Goal: Task Accomplishment & Management: Manage account settings

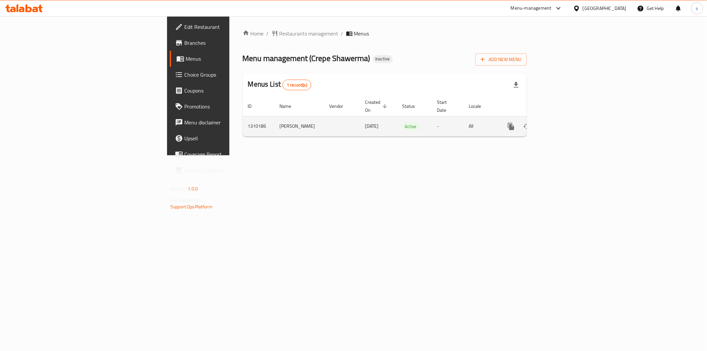
click at [562, 124] on icon "enhanced table" at bounding box center [559, 126] width 6 height 6
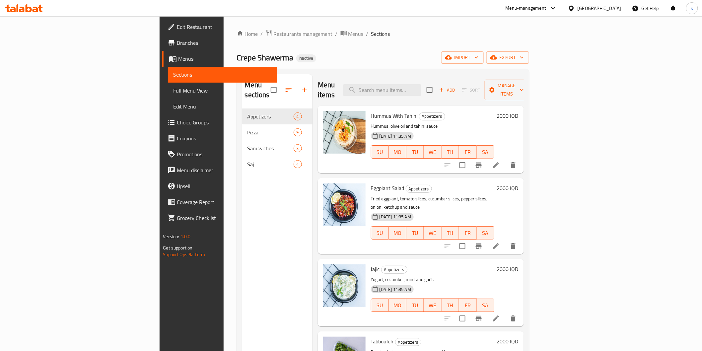
click at [168, 97] on link "Full Menu View" at bounding box center [222, 91] width 109 height 16
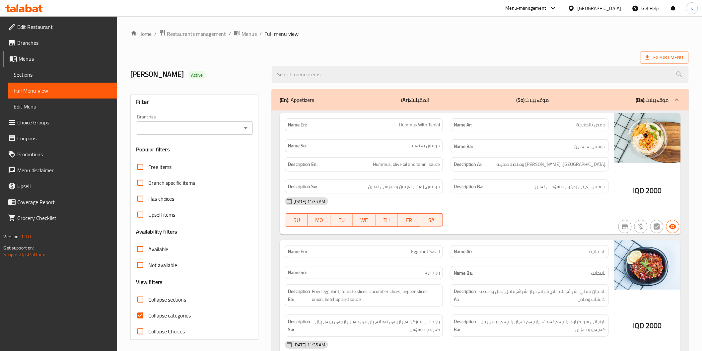
click at [242, 128] on icon "Open" at bounding box center [246, 128] width 8 height 8
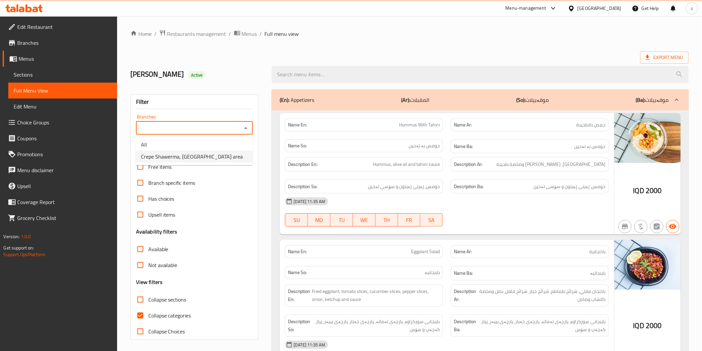
click at [235, 154] on li "Crepe Shawerma, [GEOGRAPHIC_DATA] area" at bounding box center [194, 157] width 117 height 12
type input "Crepe Shawerma, [GEOGRAPHIC_DATA] area"
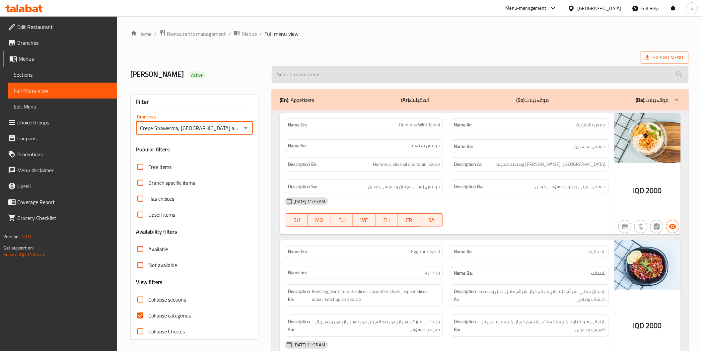
click at [304, 73] on input "search" at bounding box center [480, 74] width 417 height 17
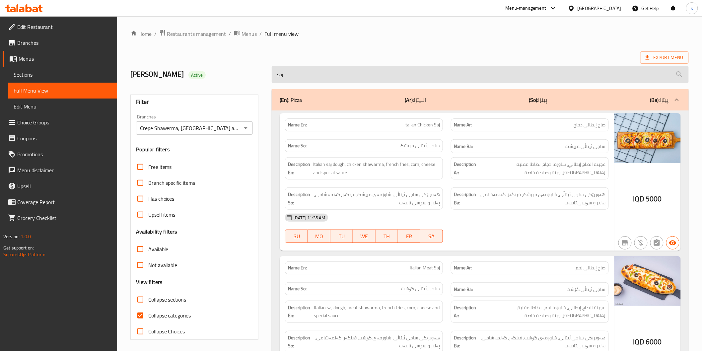
click at [482, 76] on input "saj" at bounding box center [480, 74] width 417 height 17
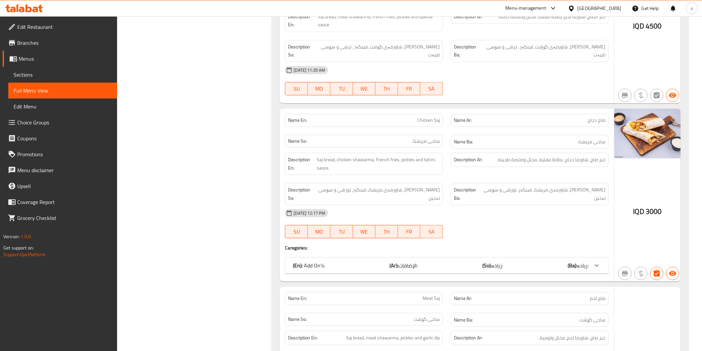
scroll to position [709, 0]
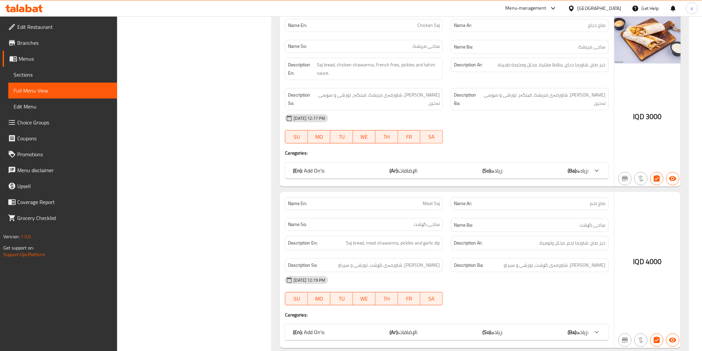
click at [425, 200] on span "Meat Saj" at bounding box center [430, 203] width 17 height 7
copy span "Meat Saj"
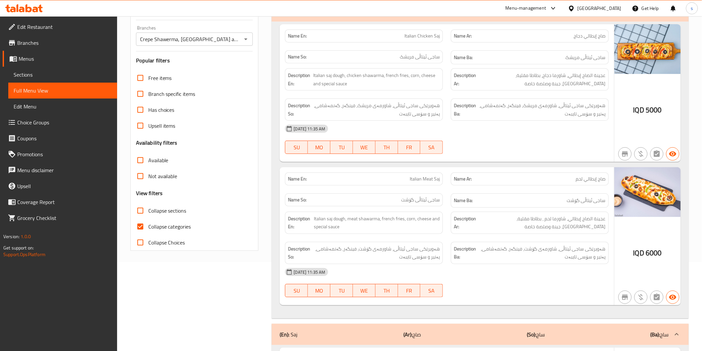
scroll to position [21, 0]
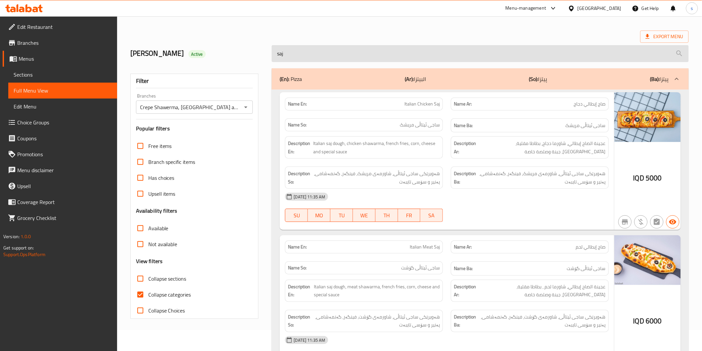
click at [375, 54] on input "saj" at bounding box center [480, 53] width 417 height 17
paste input "Meat S"
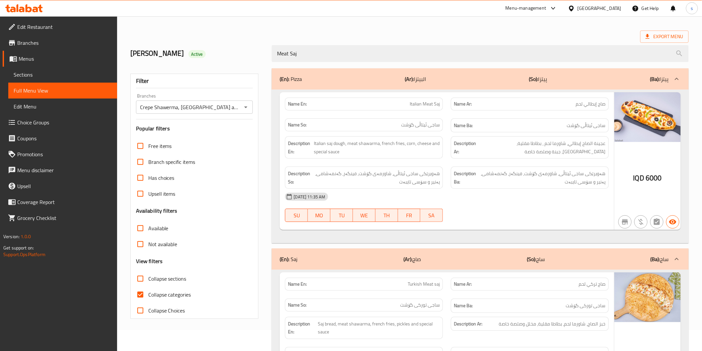
type input "Meat Saj"
click at [171, 294] on span "Collapse categories" at bounding box center [169, 295] width 43 height 8
click at [148, 294] on input "Collapse categories" at bounding box center [140, 295] width 16 height 16
checkbox input "false"
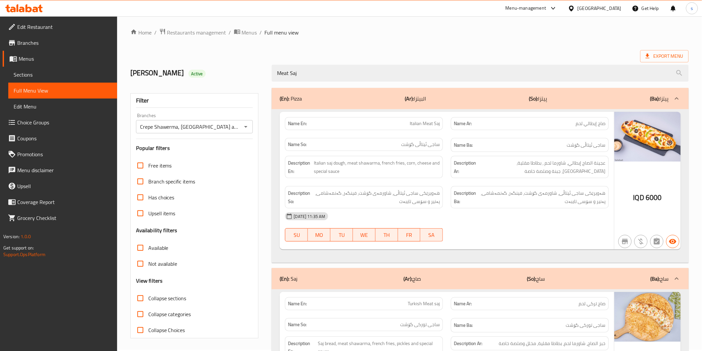
scroll to position [0, 0]
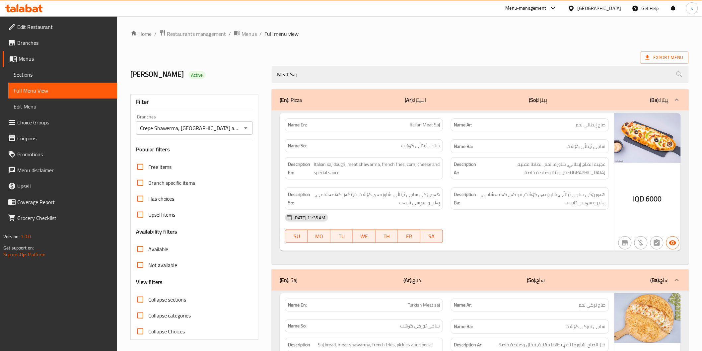
click at [493, 213] on div "[DATE] 11:35 AM" at bounding box center [446, 218] width 331 height 16
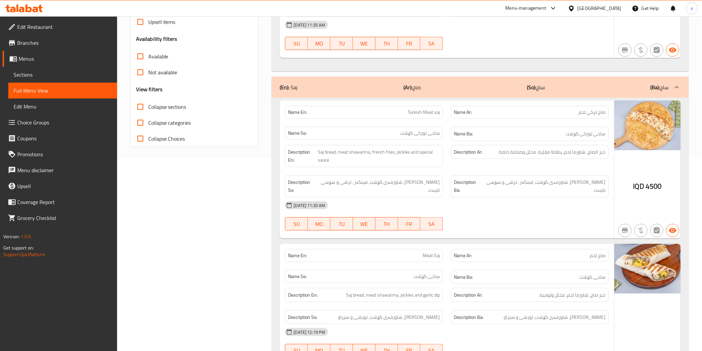
scroll to position [315, 0]
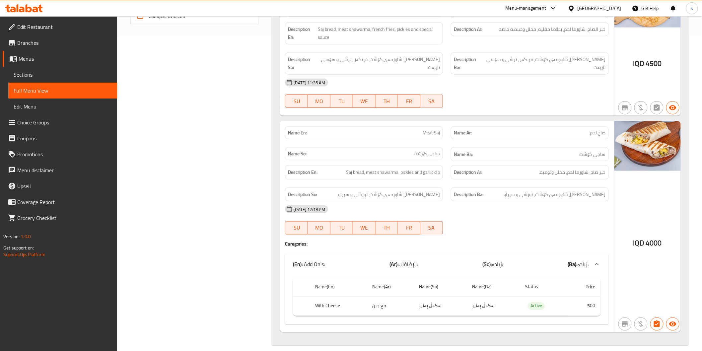
click at [552, 213] on div "[DATE] 12:19 PM SU MO TU WE TH FR SA" at bounding box center [446, 219] width 331 height 37
click at [461, 168] on strong "Description Ar:" at bounding box center [468, 172] width 29 height 8
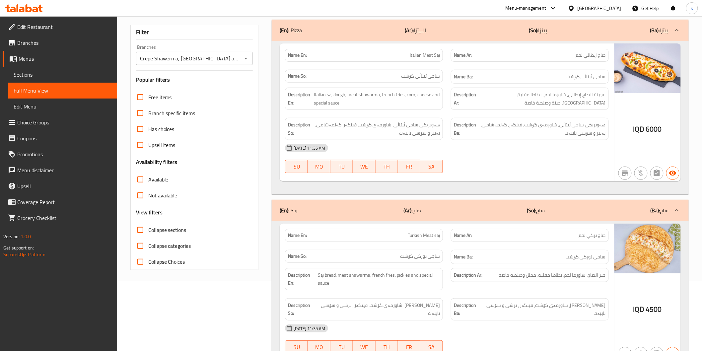
scroll to position [0, 0]
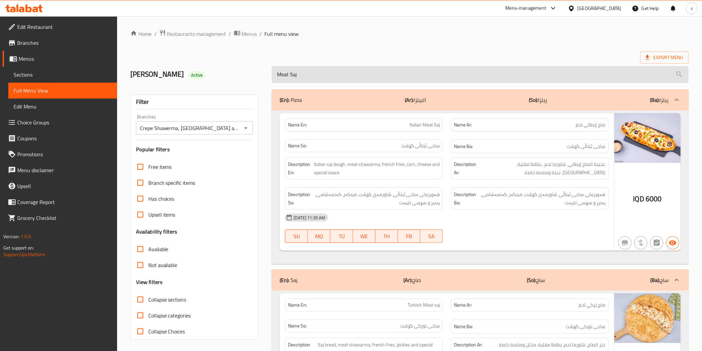
click at [285, 75] on input "Meat Saj" at bounding box center [480, 74] width 417 height 17
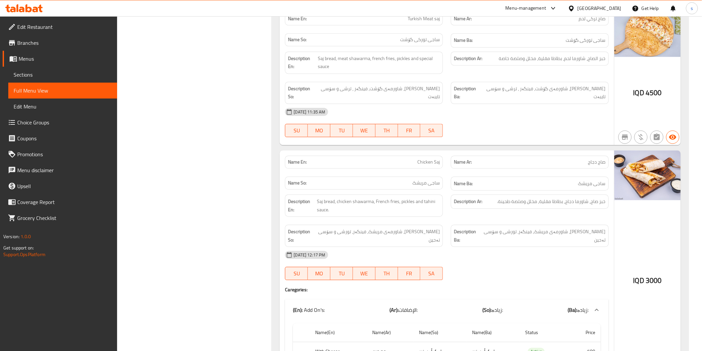
scroll to position [634, 0]
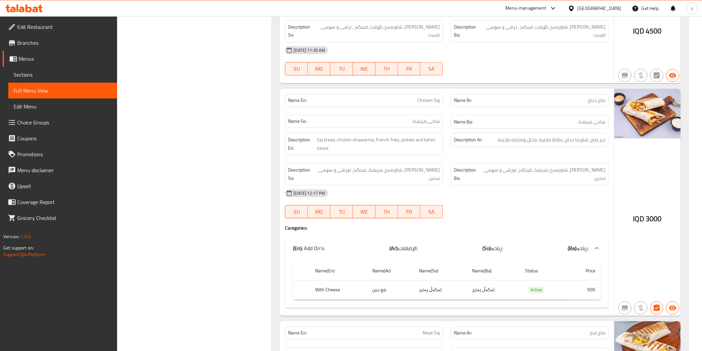
type input "Saj"
click at [488, 115] on div "Name Ba: [PERSON_NAME]" at bounding box center [530, 122] width 158 height 14
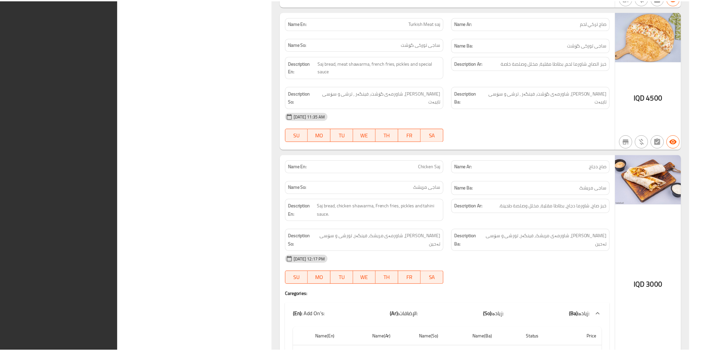
scroll to position [818, 0]
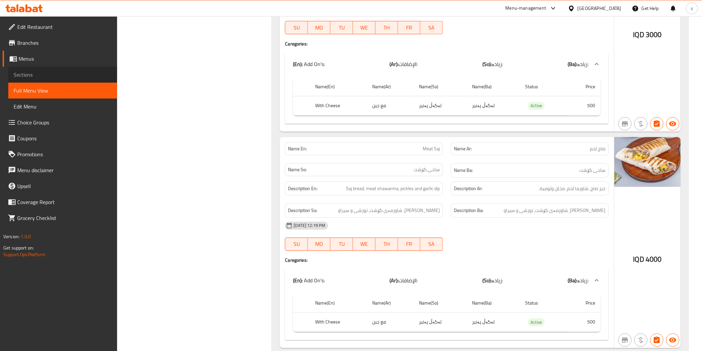
click at [20, 76] on span "Sections" at bounding box center [63, 75] width 98 height 8
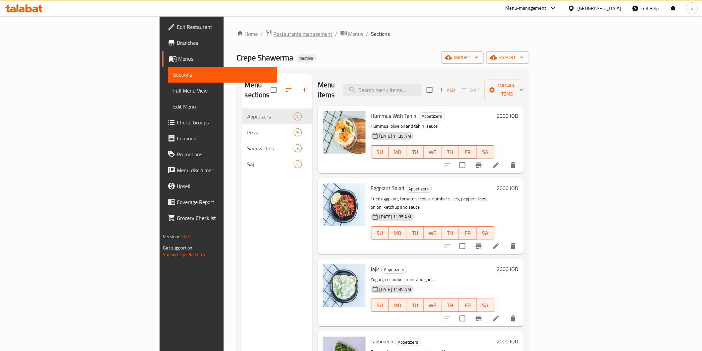
click at [274, 33] on span "Restaurants management" at bounding box center [303, 34] width 59 height 8
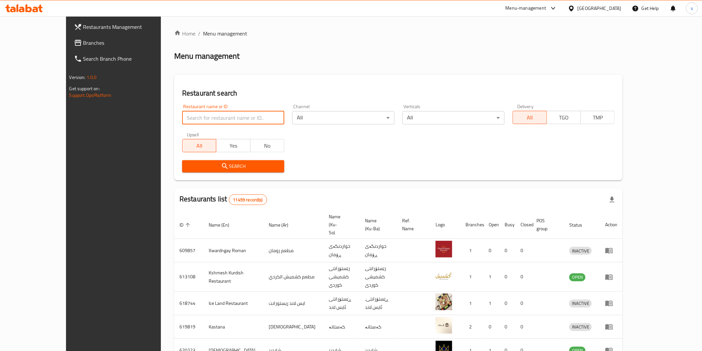
click at [182, 115] on input "search" at bounding box center [233, 117] width 102 height 13
paste input "Dr [PERSON_NAME]"
type input "Dr [PERSON_NAME]"
click button "Search" at bounding box center [233, 166] width 102 height 12
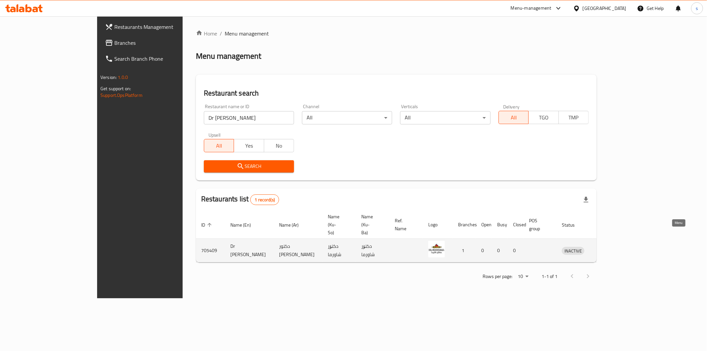
click at [606, 248] on icon "enhanced table" at bounding box center [601, 251] width 7 height 6
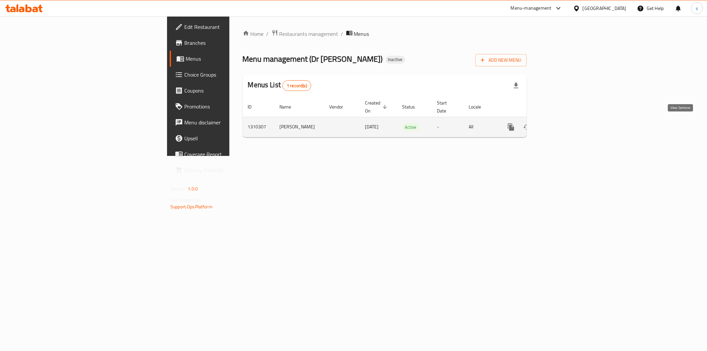
click at [562, 124] on icon "enhanced table" at bounding box center [559, 127] width 6 height 6
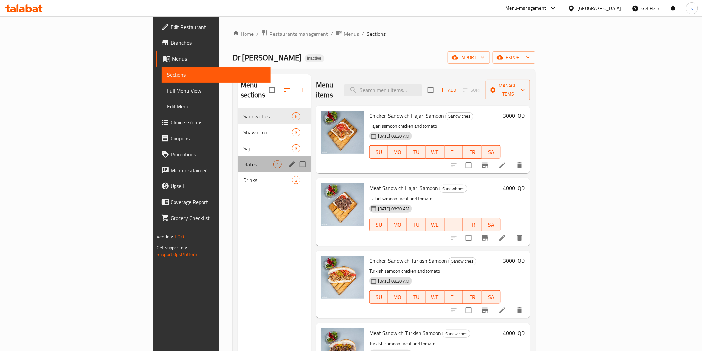
click at [238, 160] on div "Plates 4" at bounding box center [274, 164] width 73 height 16
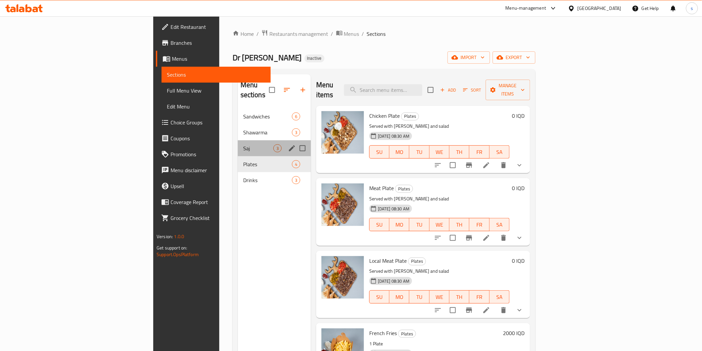
click at [238, 144] on div "Saj 3" at bounding box center [274, 148] width 73 height 16
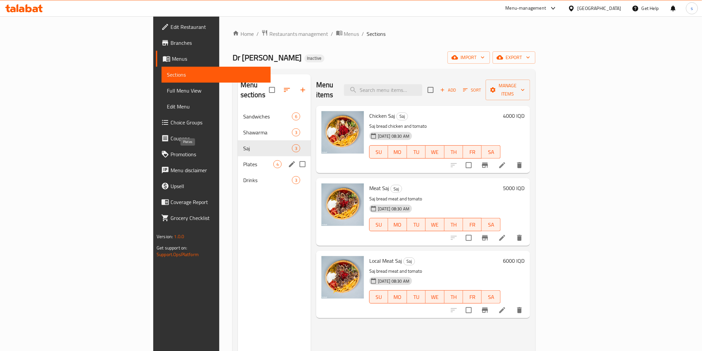
click at [238, 161] on div "Plates 4" at bounding box center [274, 164] width 73 height 16
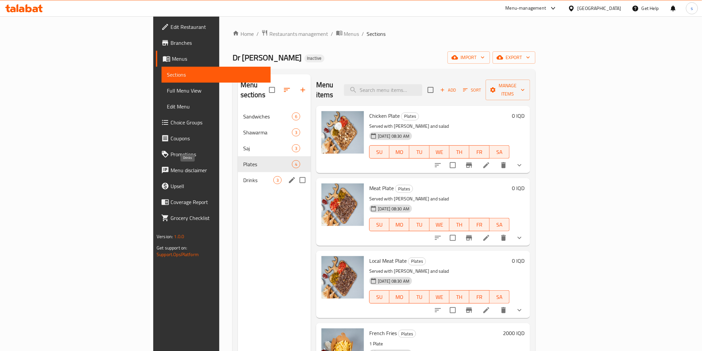
click at [243, 176] on span "Drinks" at bounding box center [258, 180] width 30 height 8
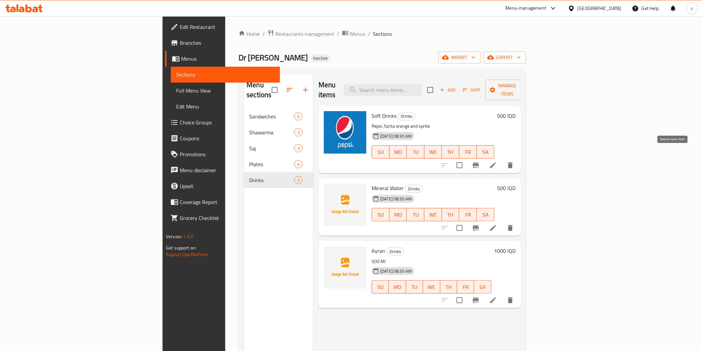
click at [514, 161] on icon "delete" at bounding box center [510, 165] width 8 height 8
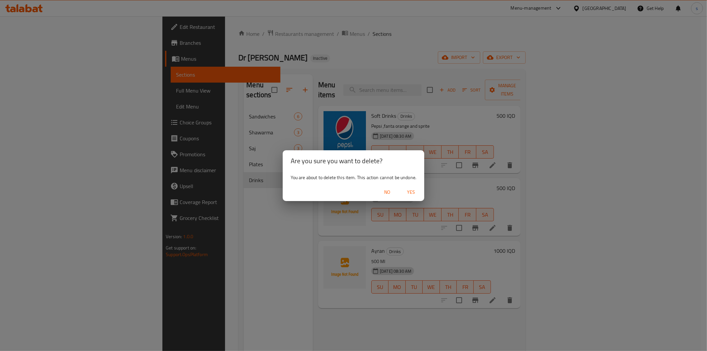
click at [410, 188] on span "Yes" at bounding box center [411, 192] width 16 height 8
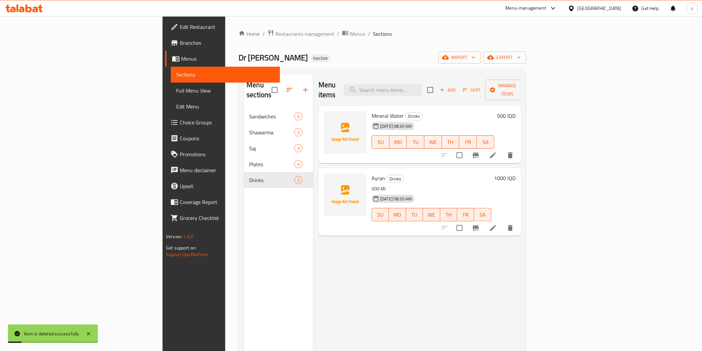
click at [176, 92] on span "Full Menu View" at bounding box center [225, 91] width 98 height 8
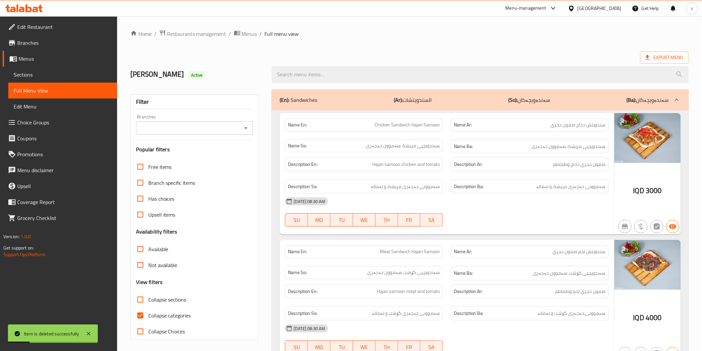
click at [241, 124] on div at bounding box center [245, 127] width 9 height 9
click at [246, 128] on icon "Open" at bounding box center [245, 128] width 3 height 2
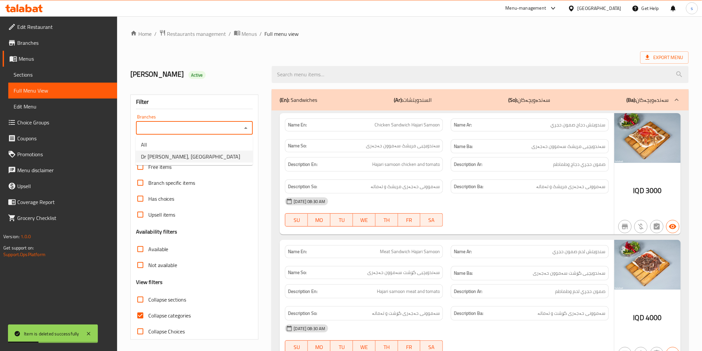
click at [235, 161] on li "Dr [PERSON_NAME], [GEOGRAPHIC_DATA]" at bounding box center [194, 157] width 117 height 12
type input "Dr [PERSON_NAME], [GEOGRAPHIC_DATA]"
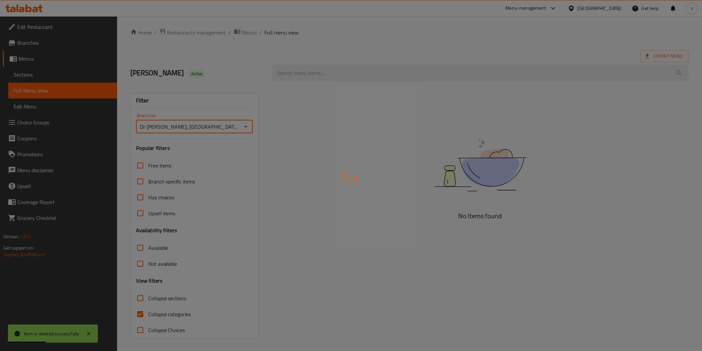
scroll to position [2, 0]
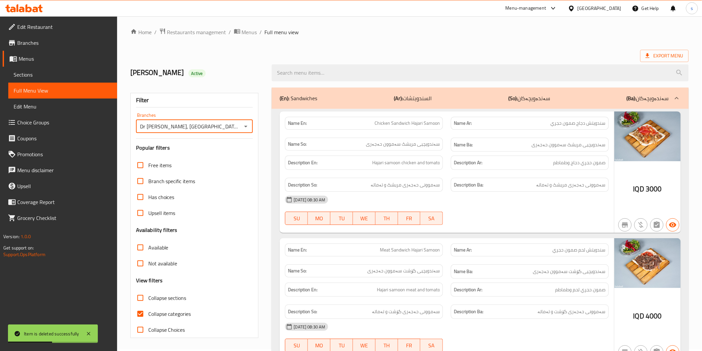
click at [170, 314] on span "Collapse categories" at bounding box center [169, 314] width 43 height 8
click at [148, 314] on input "Collapse categories" at bounding box center [140, 314] width 16 height 16
checkbox input "false"
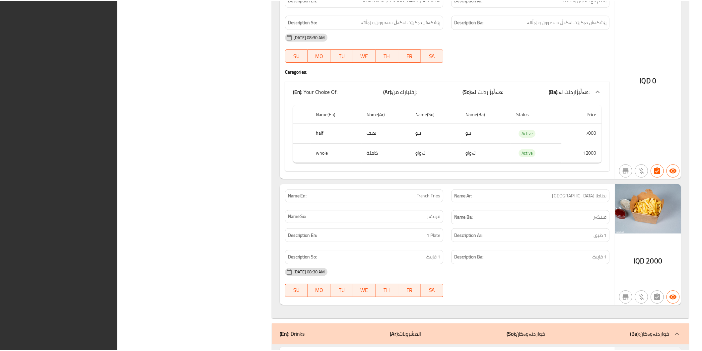
scroll to position [2546, 0]
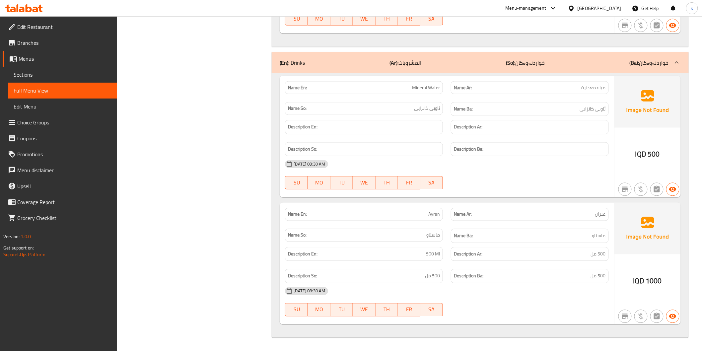
click at [44, 29] on span "Edit Restaurant" at bounding box center [64, 27] width 95 height 8
